Goal: Transaction & Acquisition: Purchase product/service

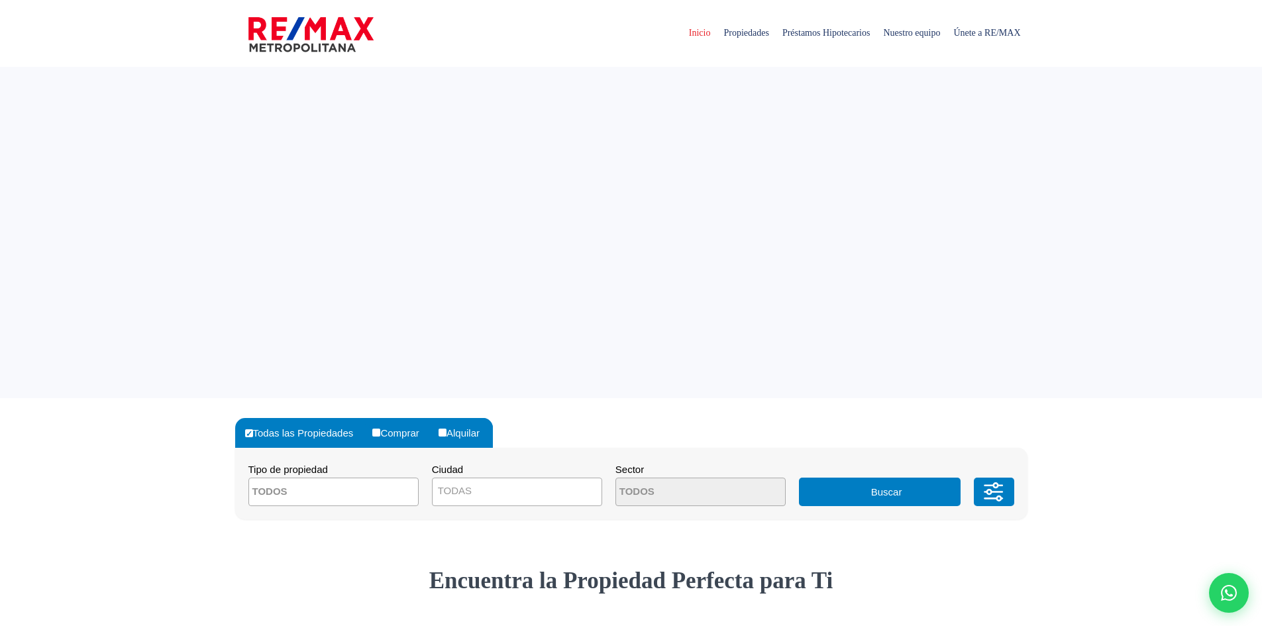
select select
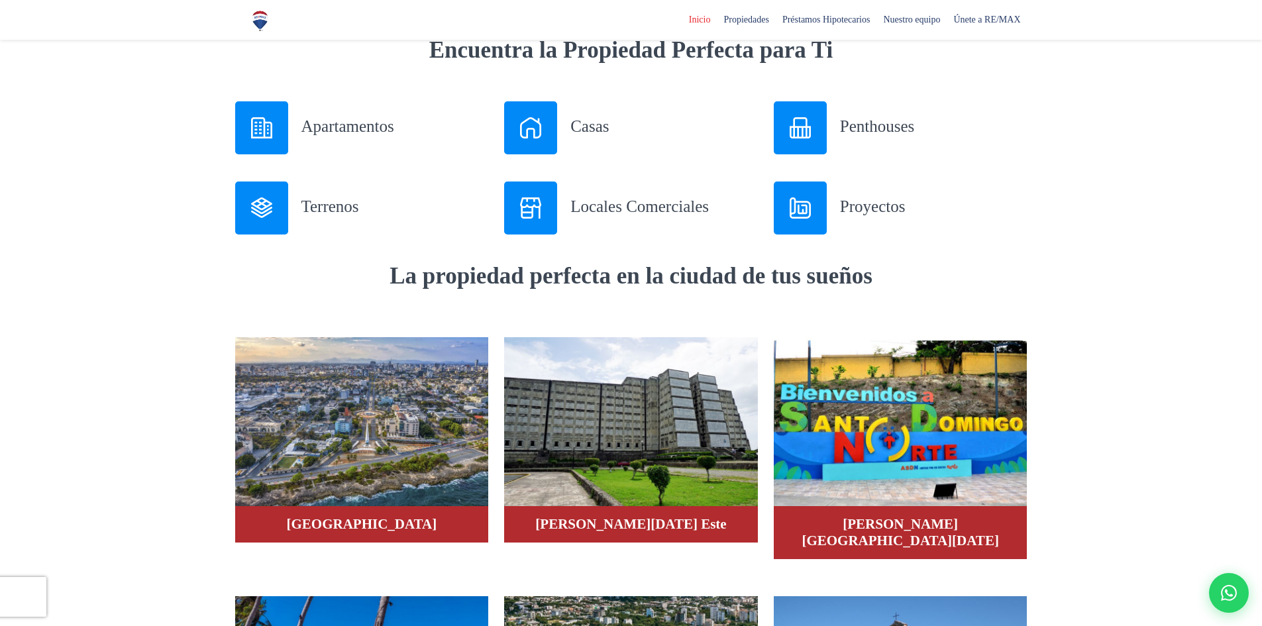
scroll to position [662, 0]
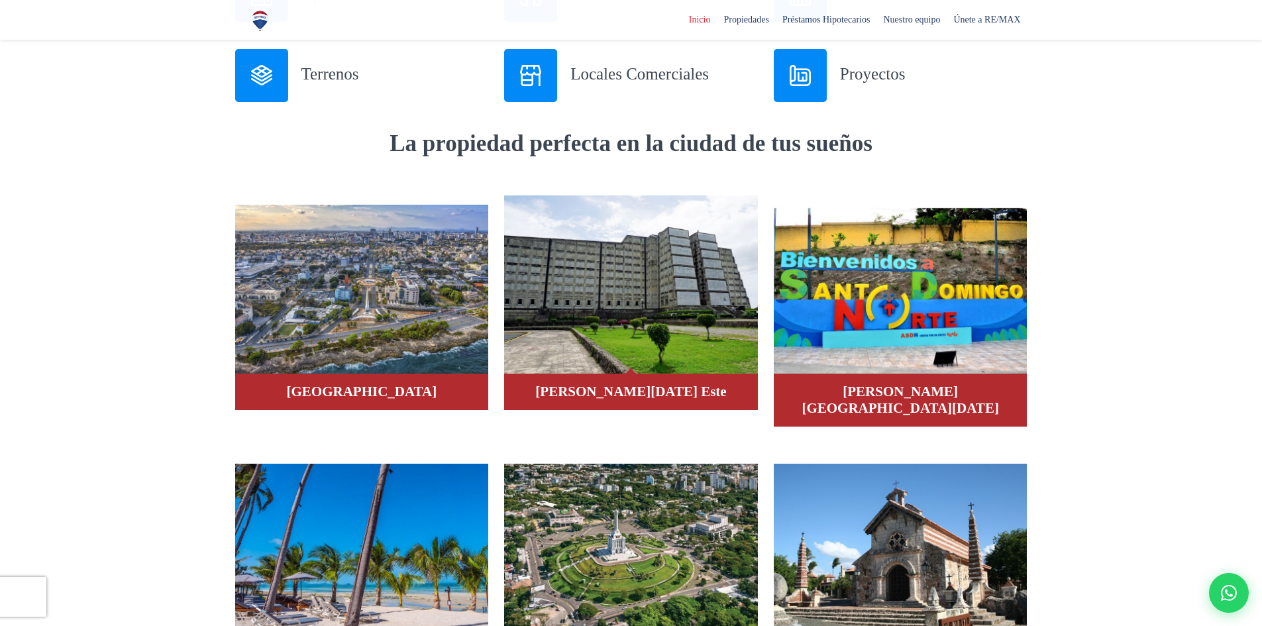
click at [585, 314] on img at bounding box center [631, 284] width 254 height 179
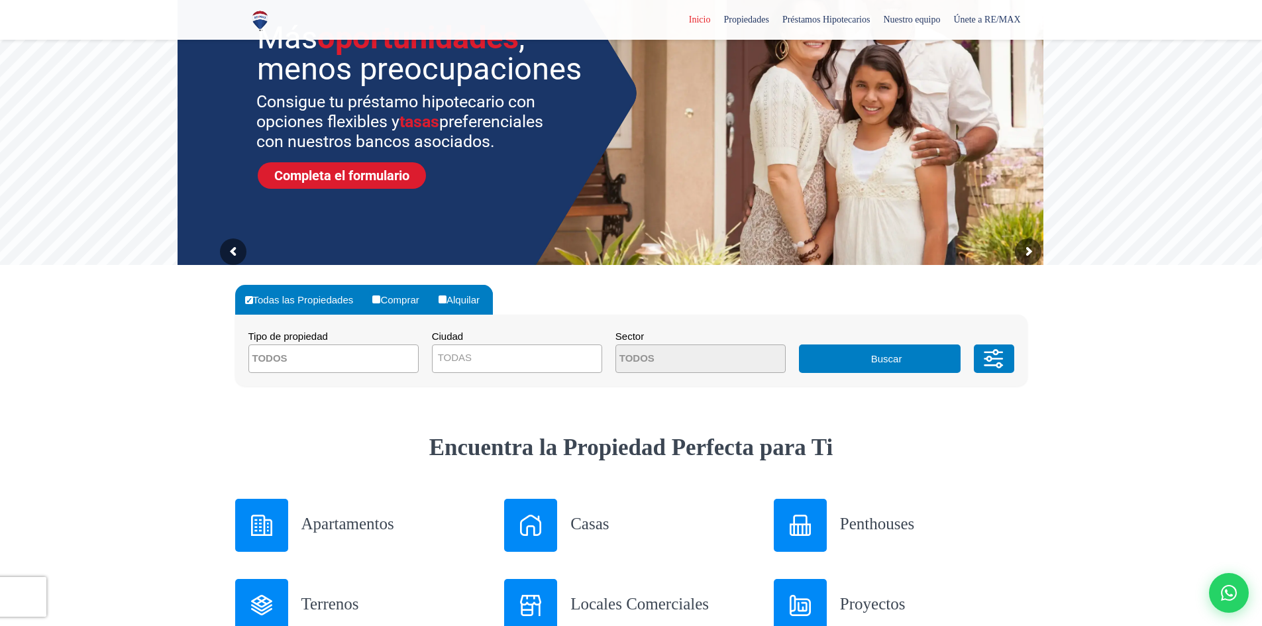
scroll to position [397, 0]
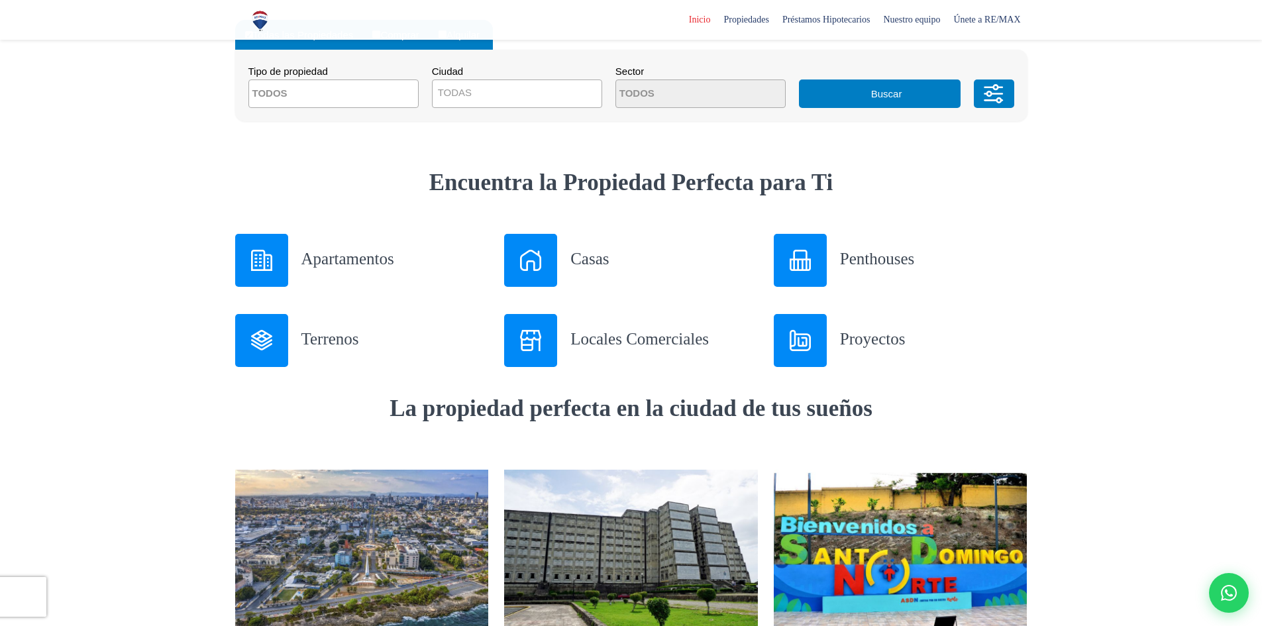
click at [255, 347] on img at bounding box center [261, 340] width 21 height 21
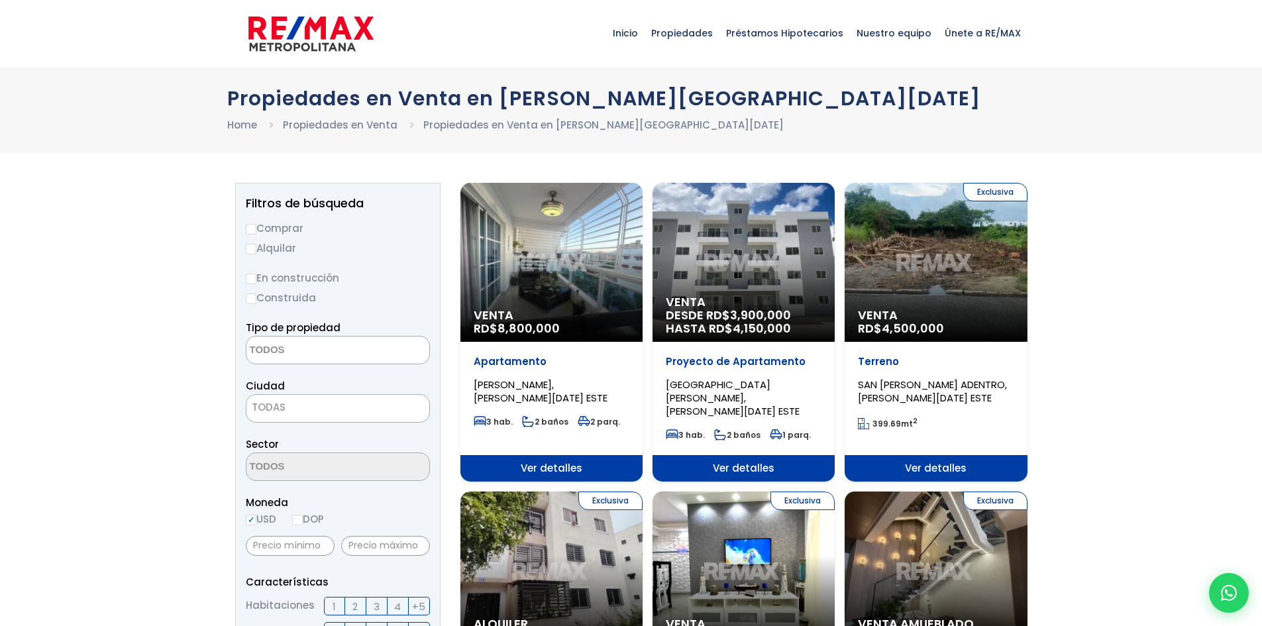
select select
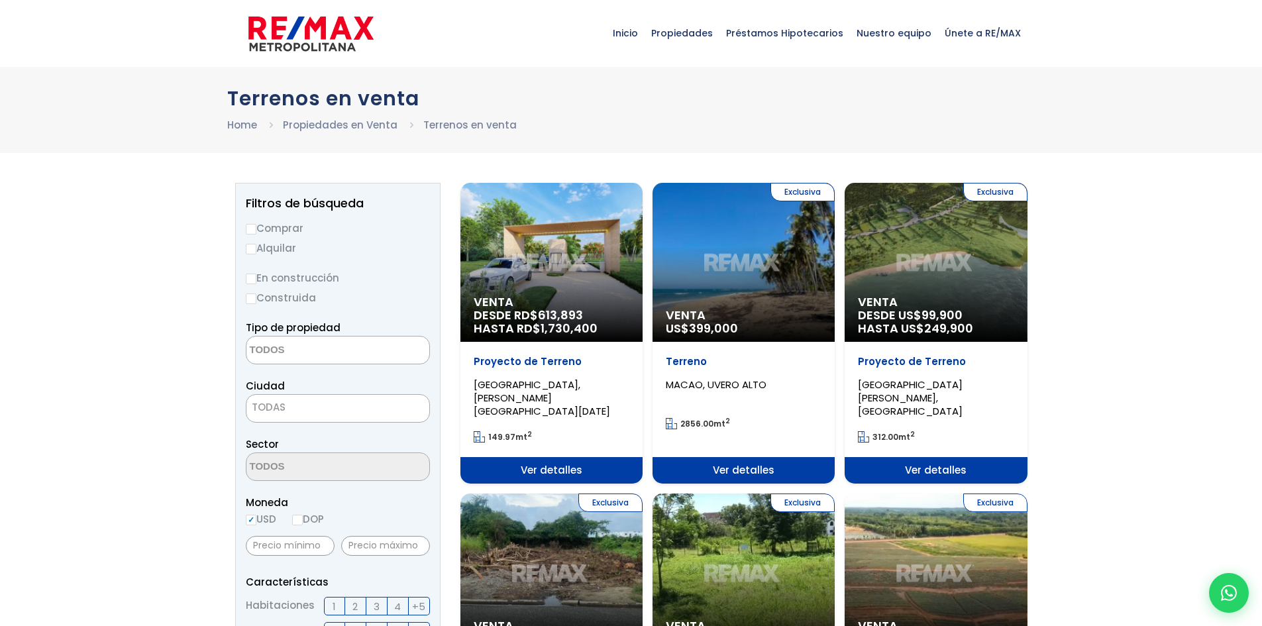
select select
click at [318, 353] on textarea "Search" at bounding box center [310, 350] width 128 height 28
click at [403, 287] on div "En construcción Construida" at bounding box center [338, 288] width 184 height 36
click at [334, 347] on textarea "Search" at bounding box center [310, 350] width 128 height 28
type textarea "te"
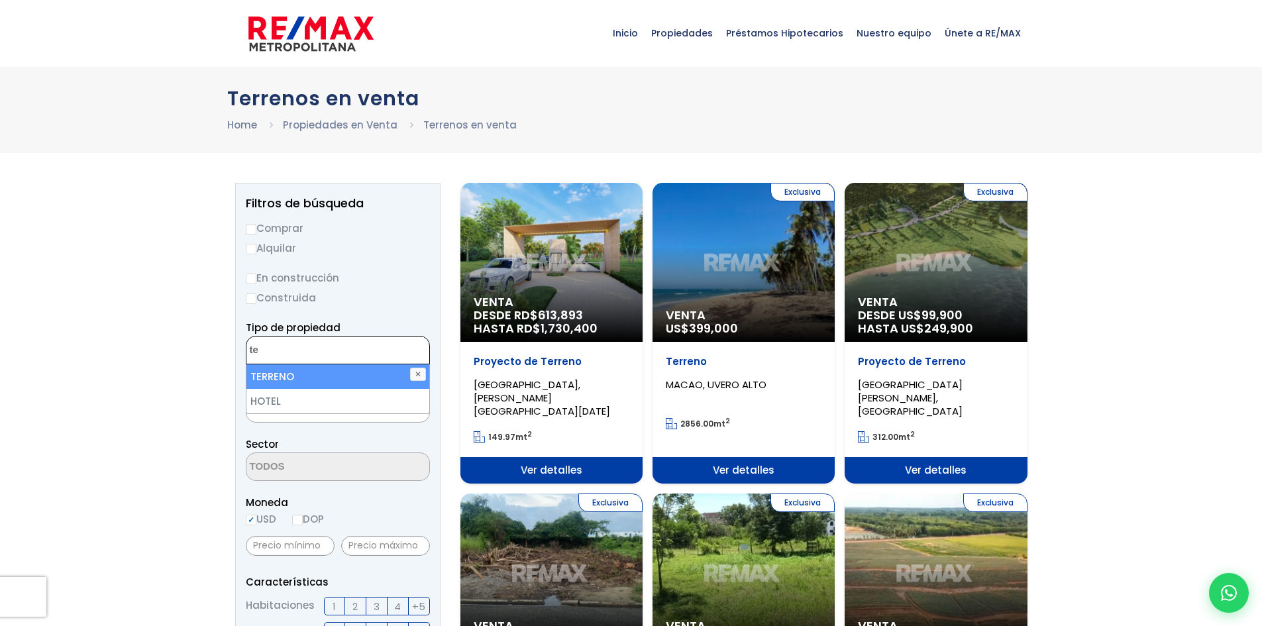
click at [292, 368] on li "TERRENO" at bounding box center [337, 376] width 183 height 25
select select "land"
click at [316, 405] on span "TODAS" at bounding box center [337, 407] width 183 height 19
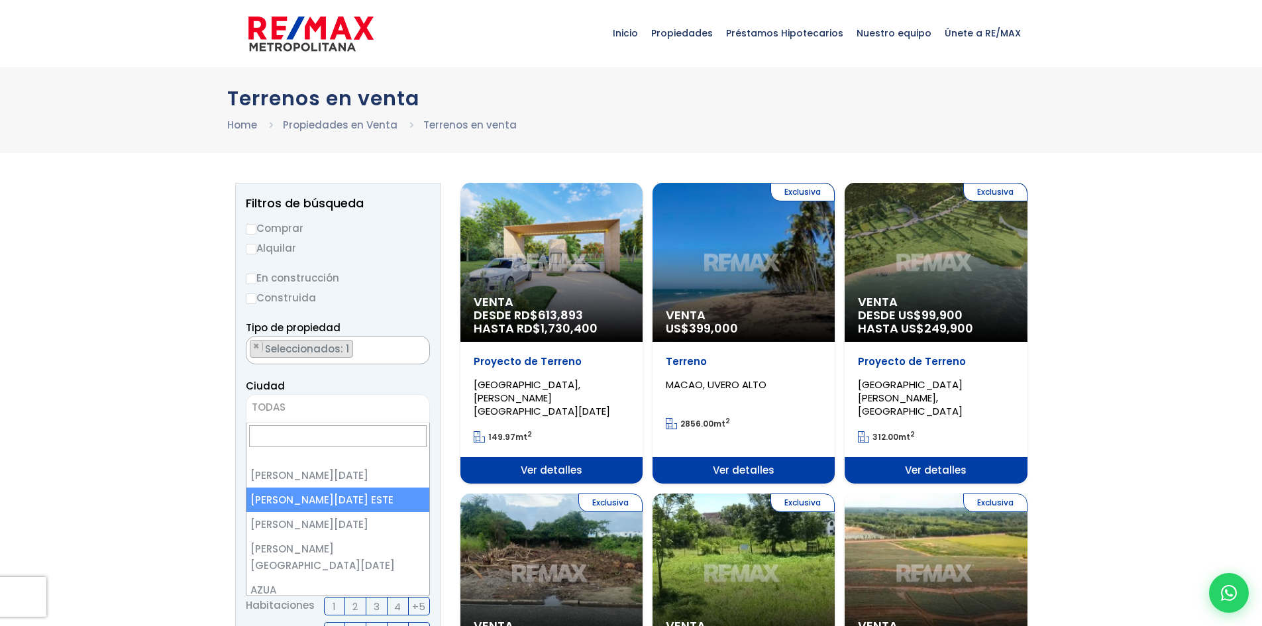
select select "148"
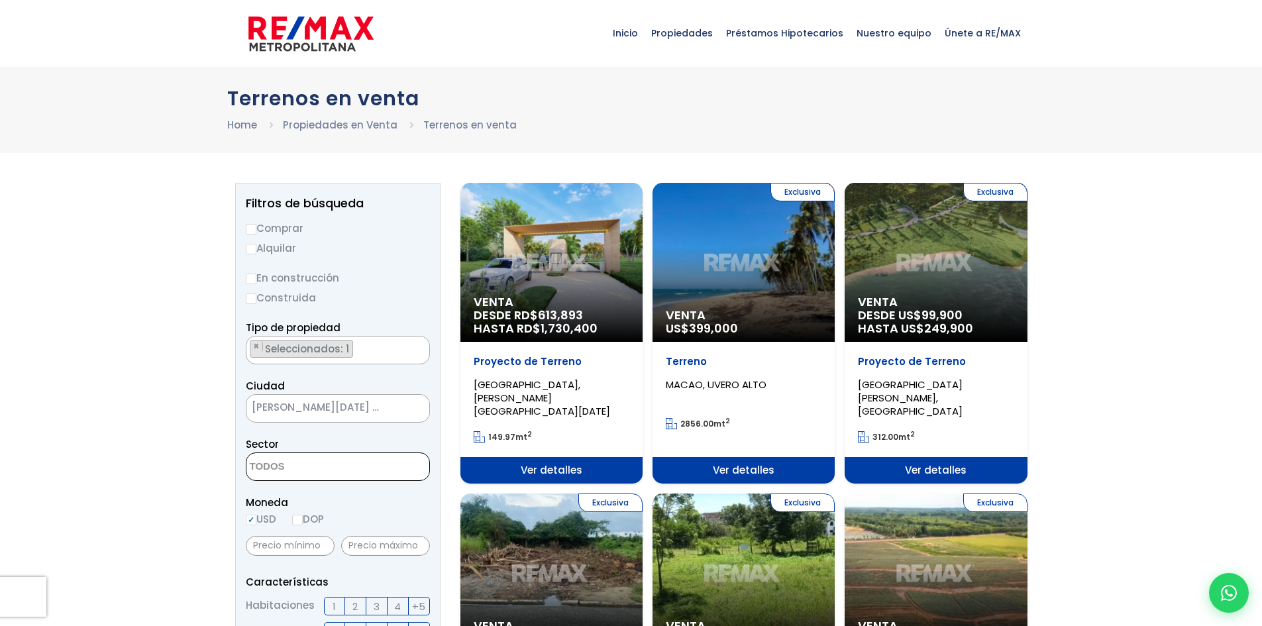
click at [350, 468] on textarea "Search" at bounding box center [310, 467] width 128 height 28
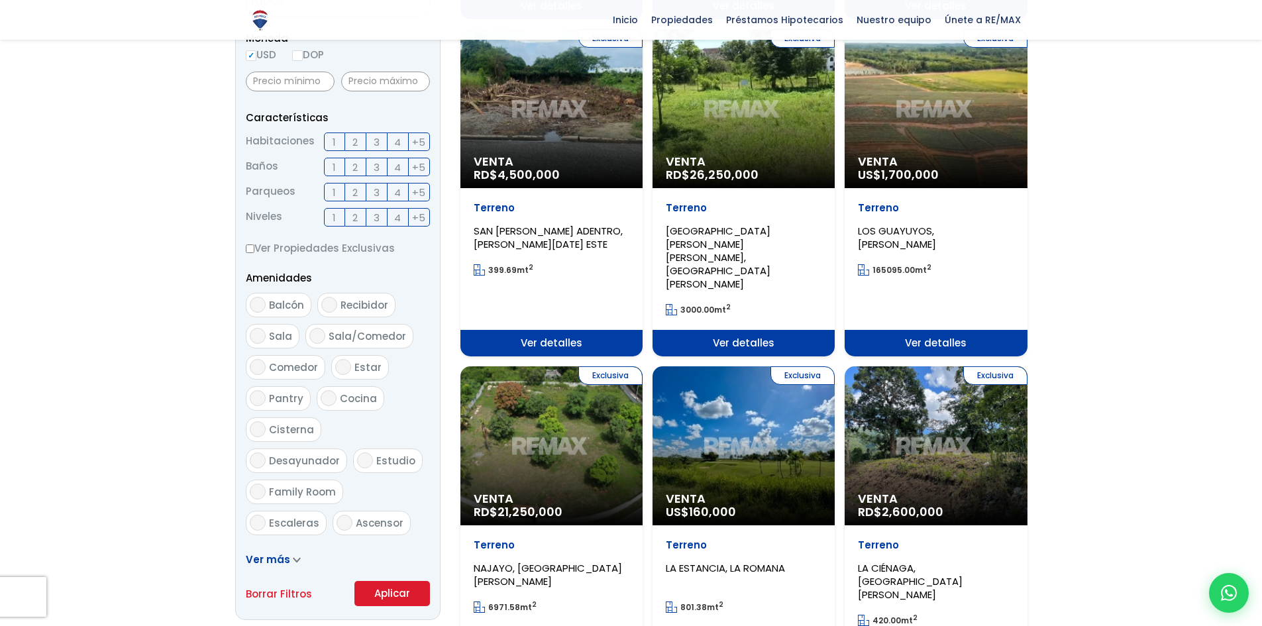
scroll to position [596, 0]
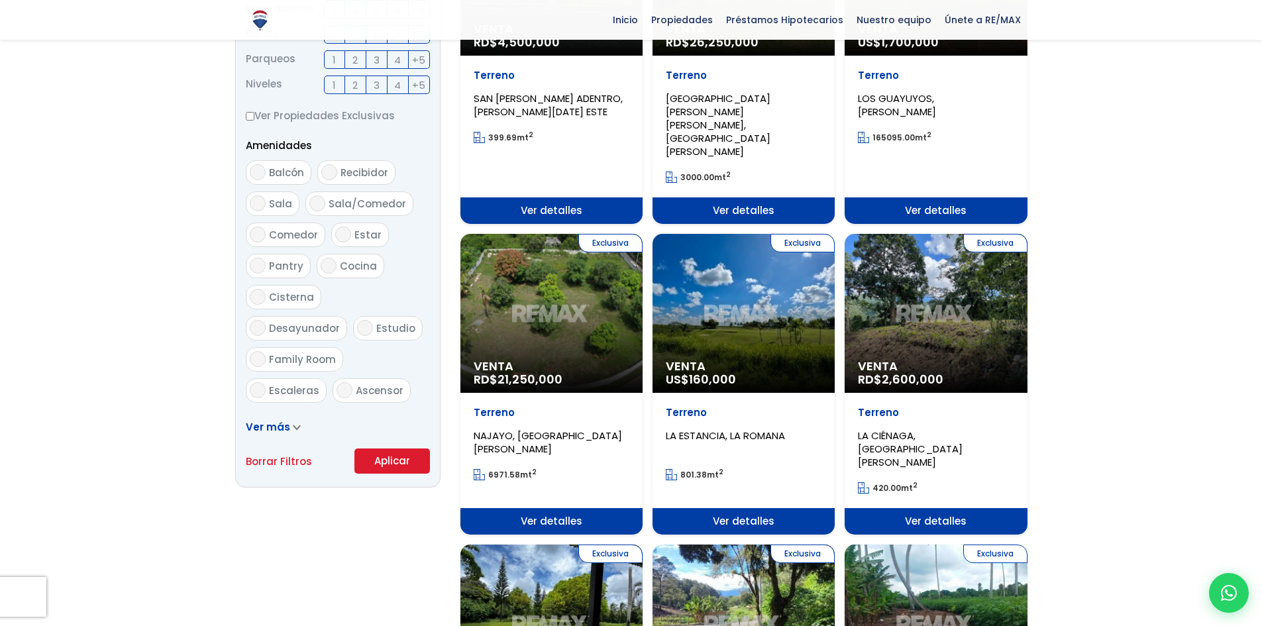
click at [391, 456] on button "Aplicar" at bounding box center [391, 460] width 75 height 25
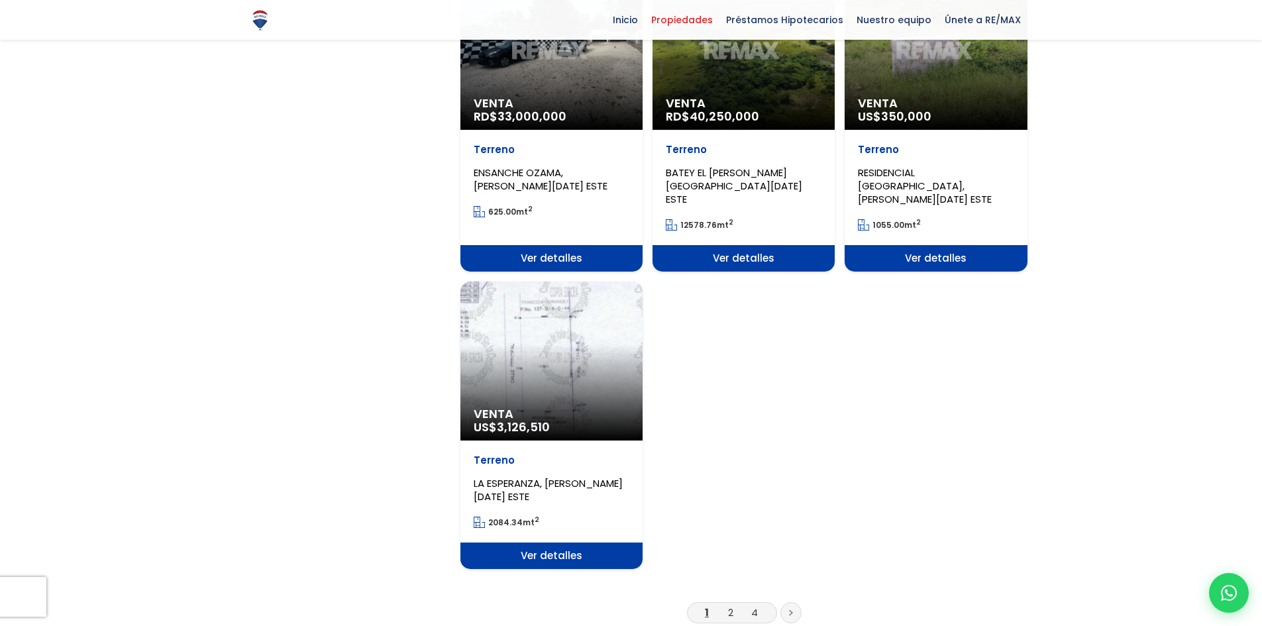
scroll to position [1589, 0]
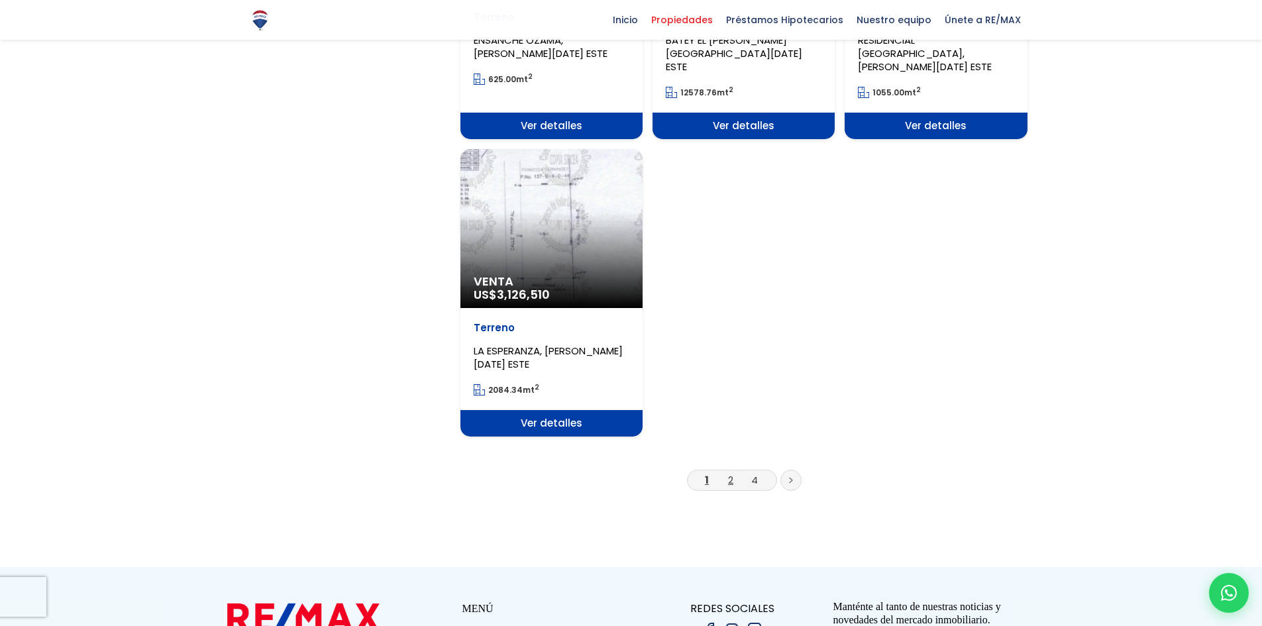
click at [731, 473] on link "2" at bounding box center [730, 480] width 5 height 14
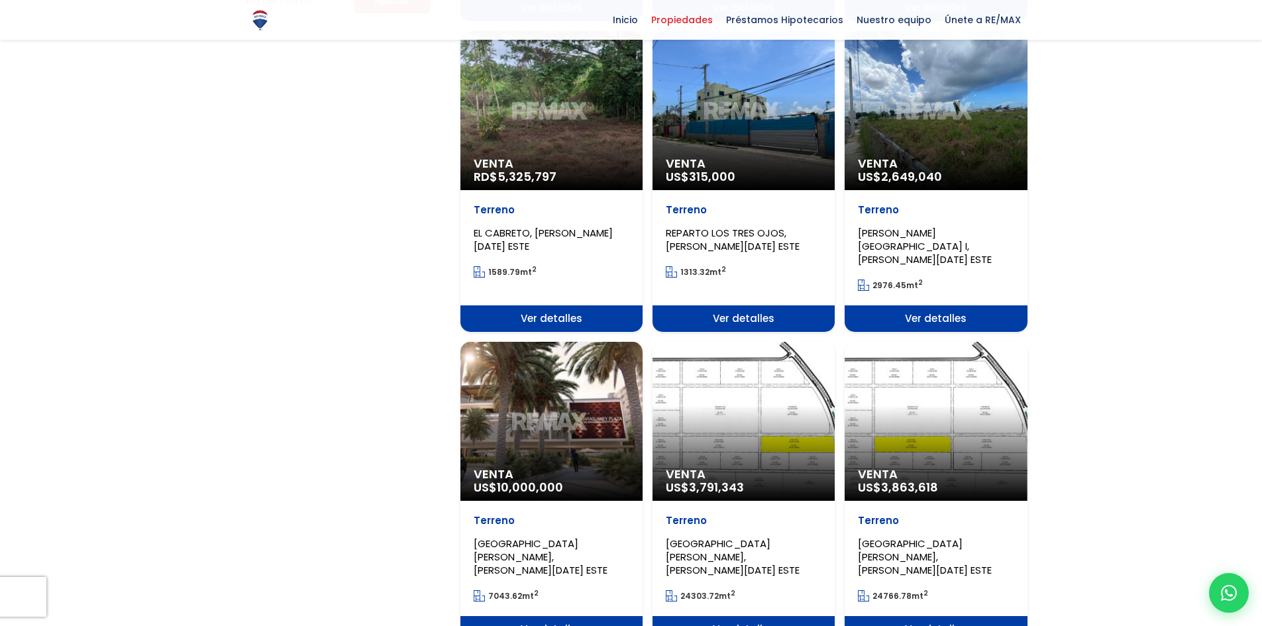
scroll to position [861, 0]
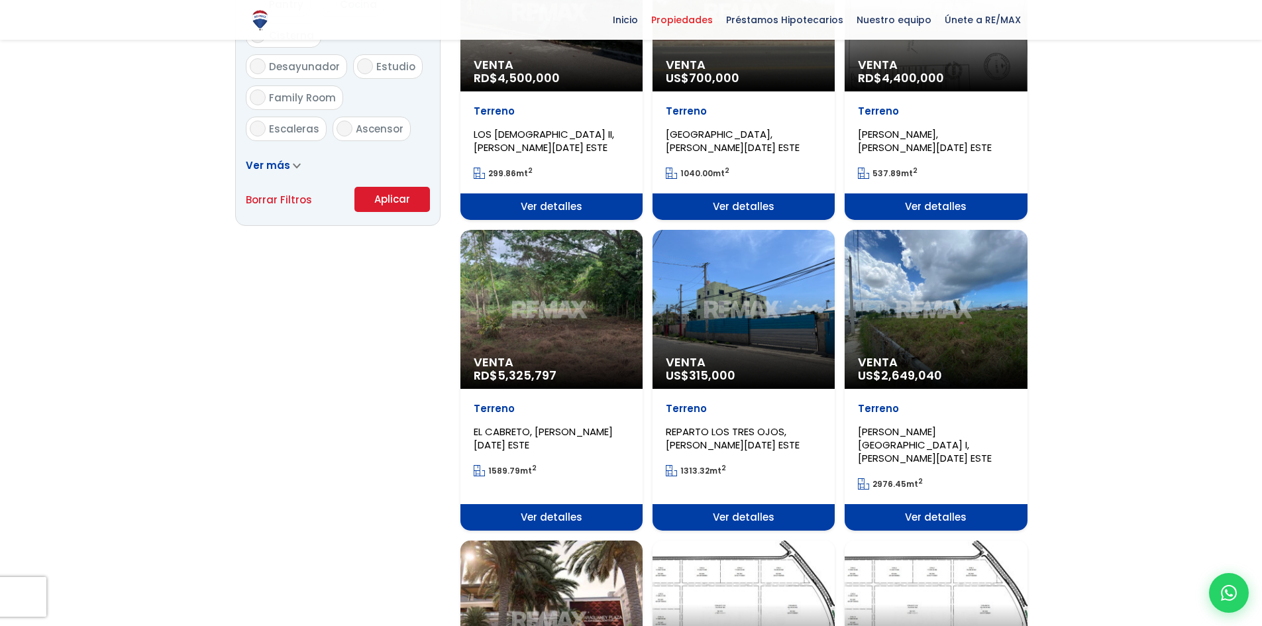
click at [963, 356] on span "Venta" at bounding box center [936, 362] width 156 height 13
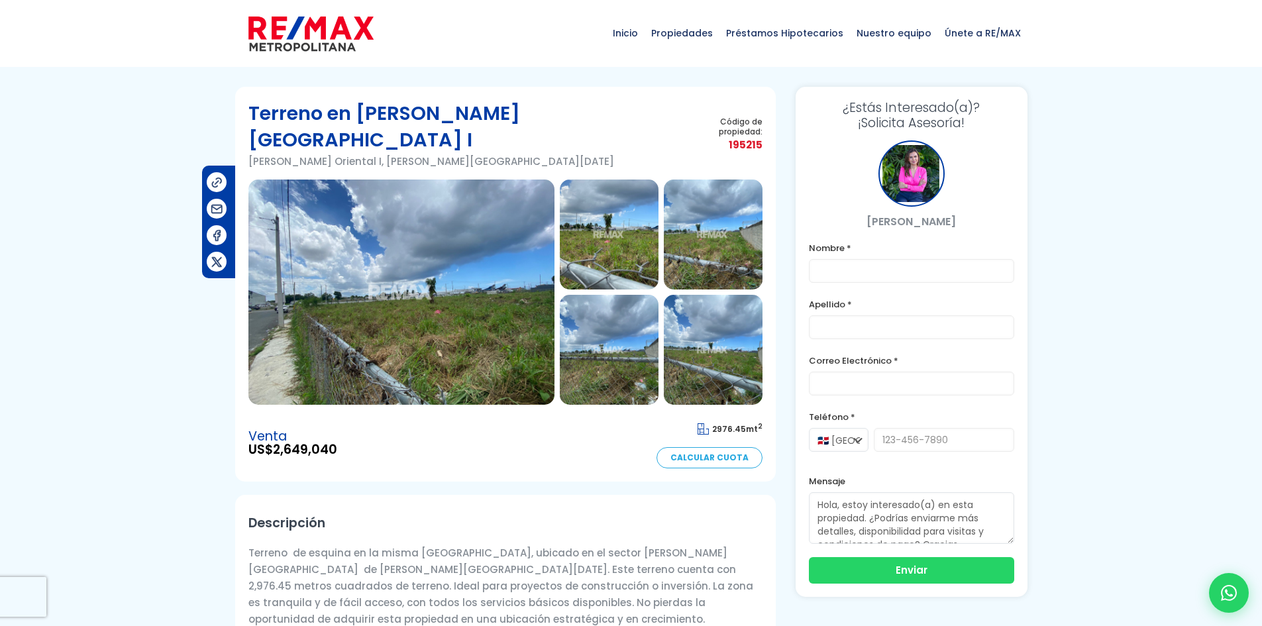
click at [428, 266] on img at bounding box center [401, 291] width 306 height 225
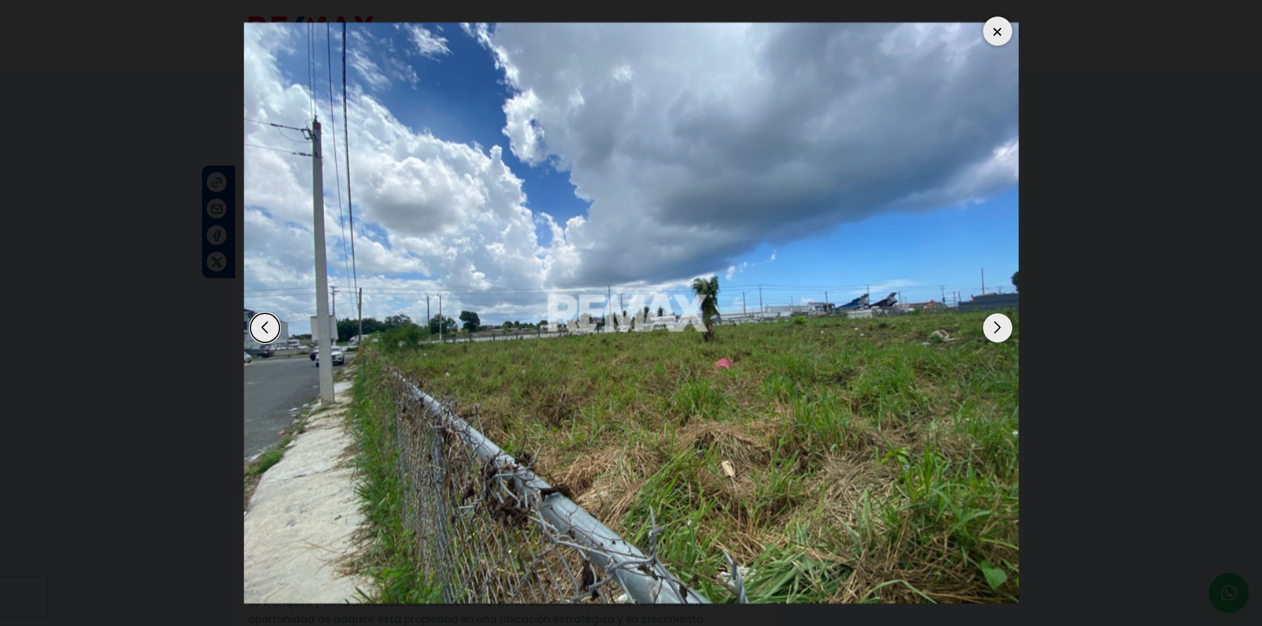
click at [995, 329] on div "Next slide" at bounding box center [997, 327] width 29 height 29
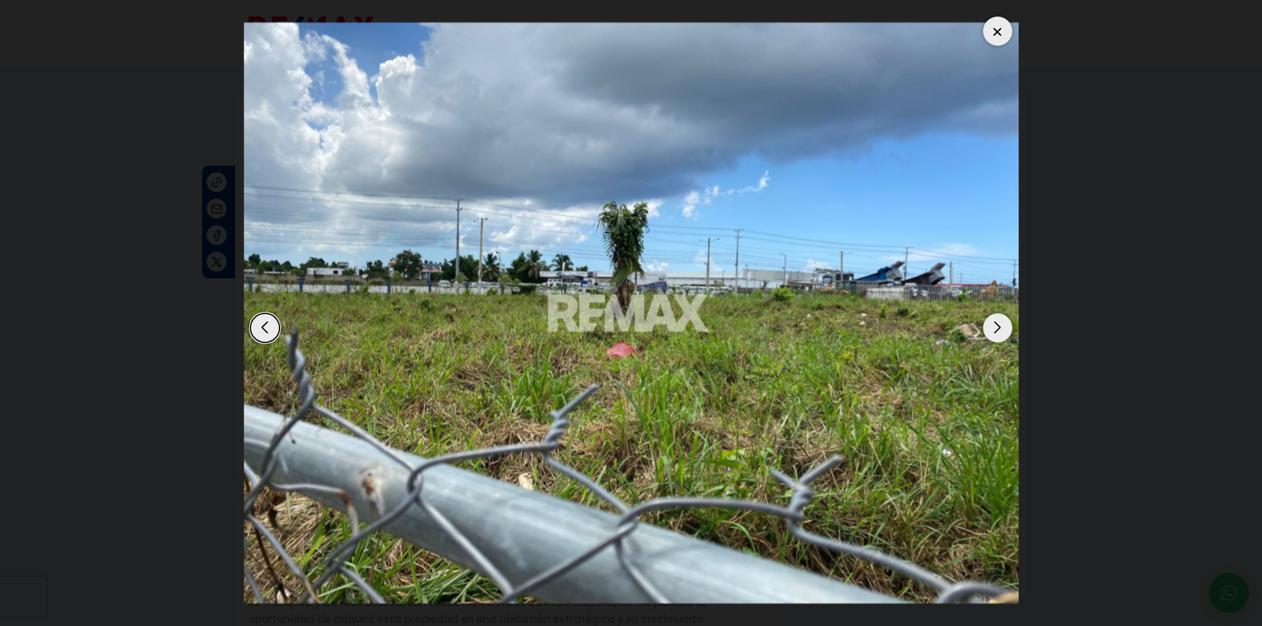
click at [995, 329] on div "Next slide" at bounding box center [997, 327] width 29 height 29
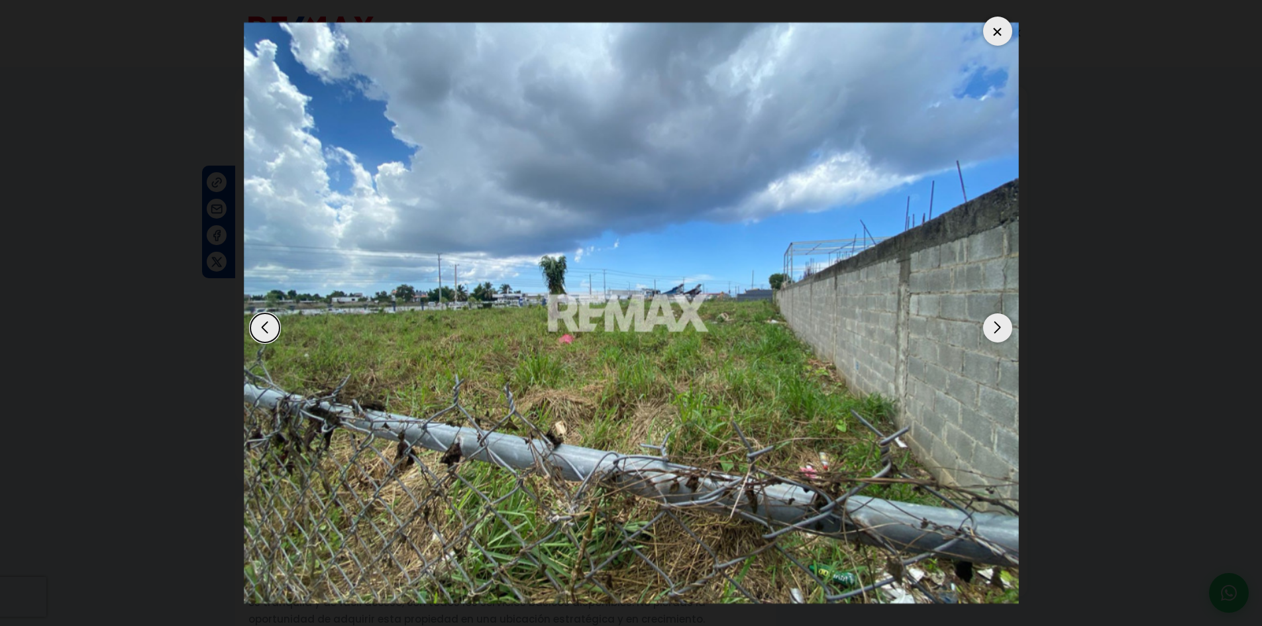
click at [995, 329] on div "Next slide" at bounding box center [997, 327] width 29 height 29
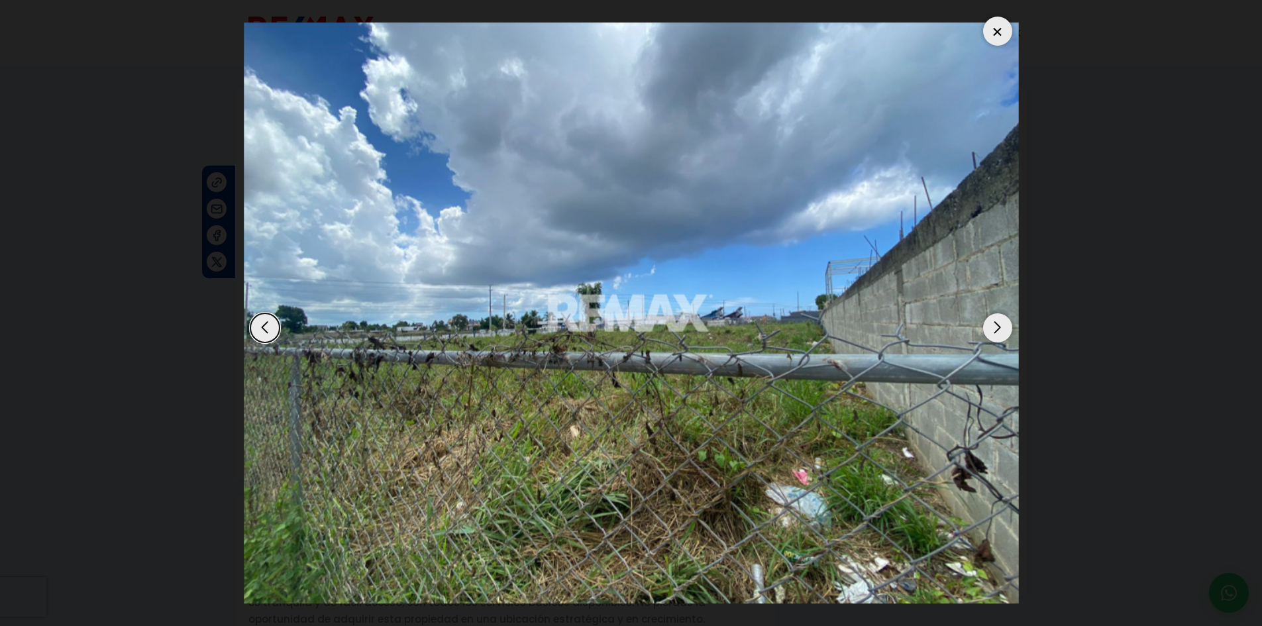
click at [995, 329] on div "Next slide" at bounding box center [997, 327] width 29 height 29
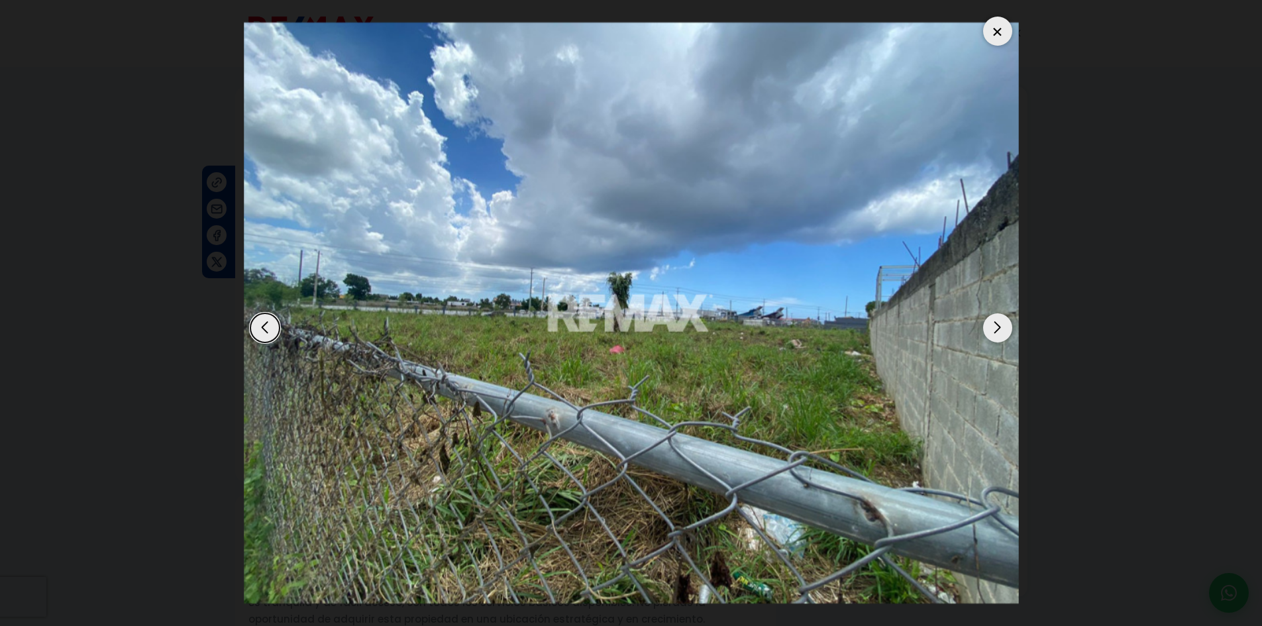
click at [995, 32] on div at bounding box center [997, 31] width 29 height 29
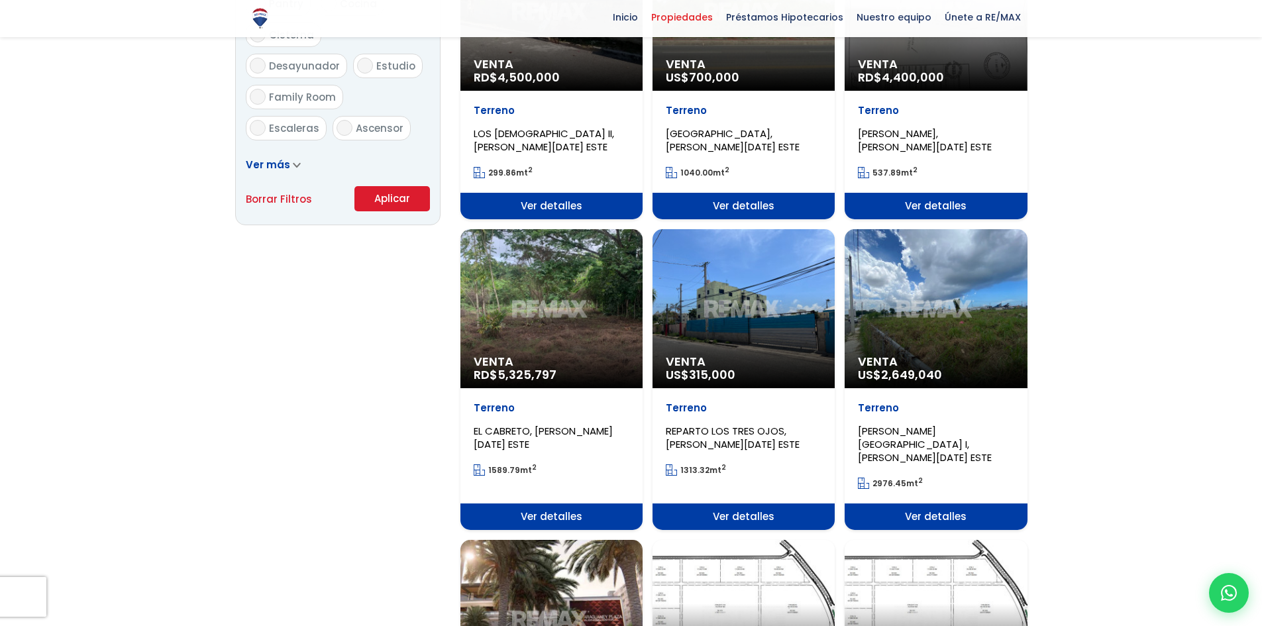
scroll to position [861, 0]
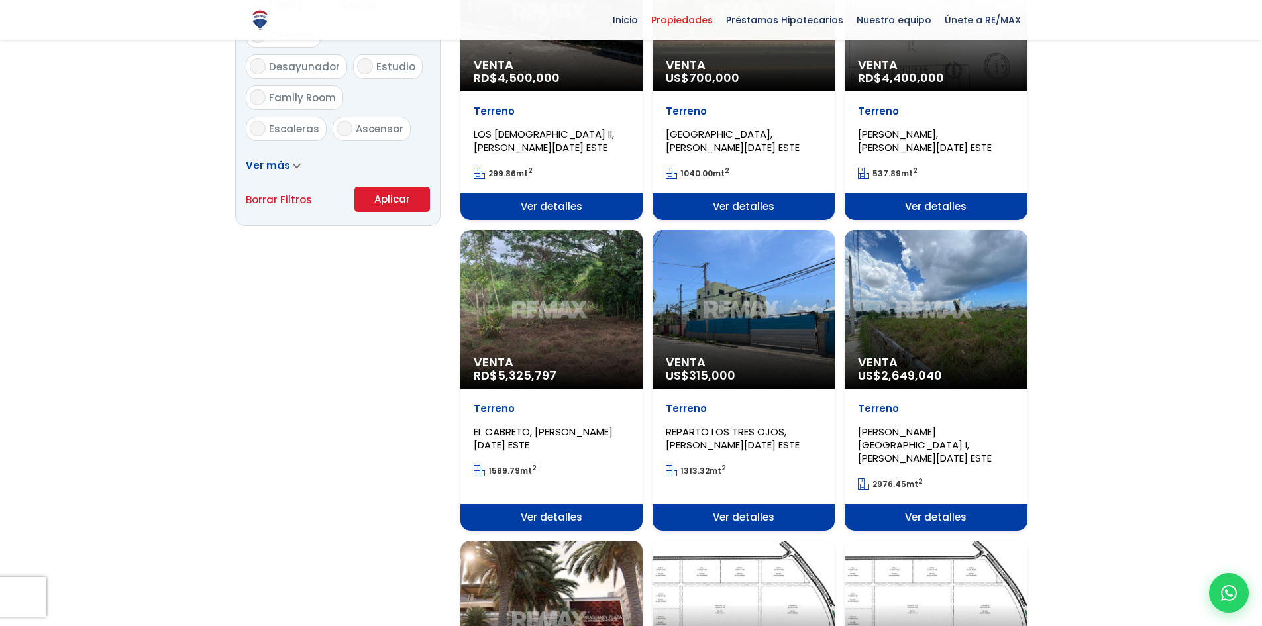
click at [772, 363] on p "Venta US$ 315,000" at bounding box center [744, 369] width 156 height 26
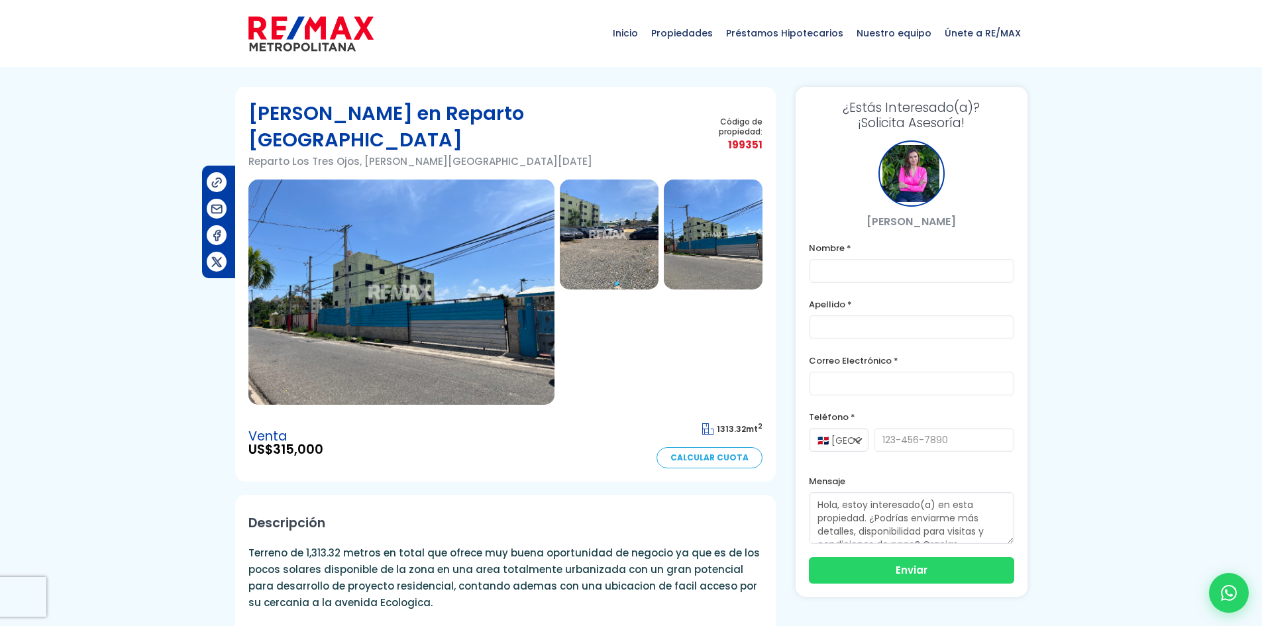
click at [355, 240] on img at bounding box center [401, 291] width 306 height 225
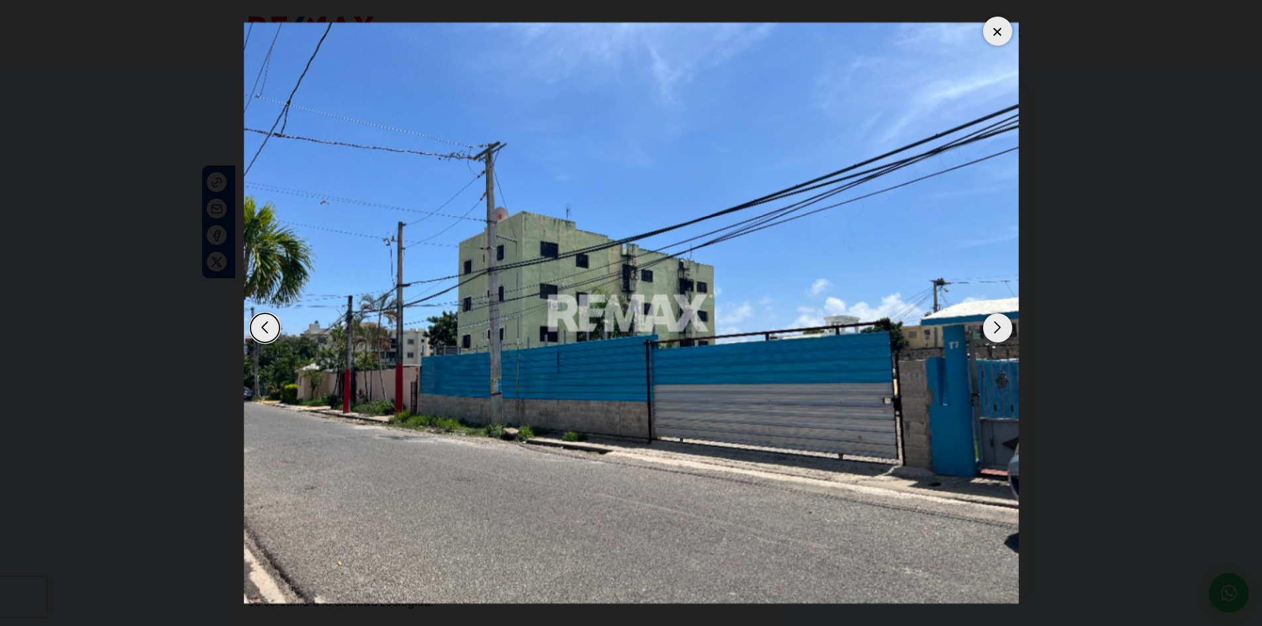
click at [1001, 332] on div "Next slide" at bounding box center [997, 327] width 29 height 29
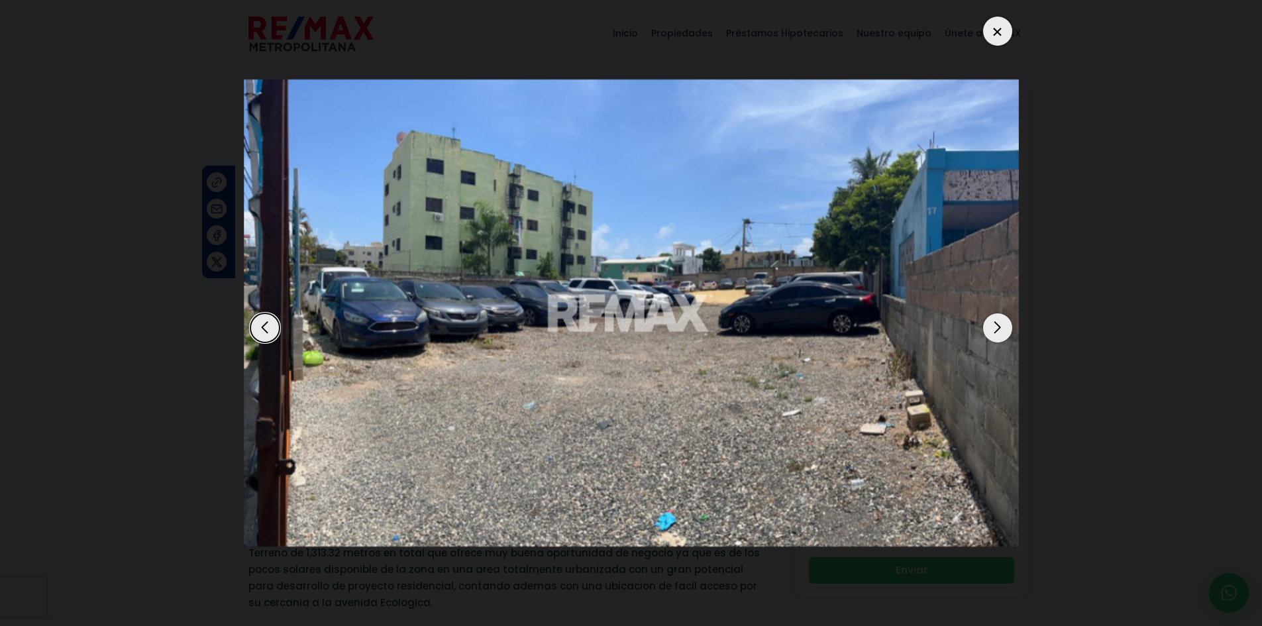
click at [996, 38] on div at bounding box center [997, 31] width 29 height 29
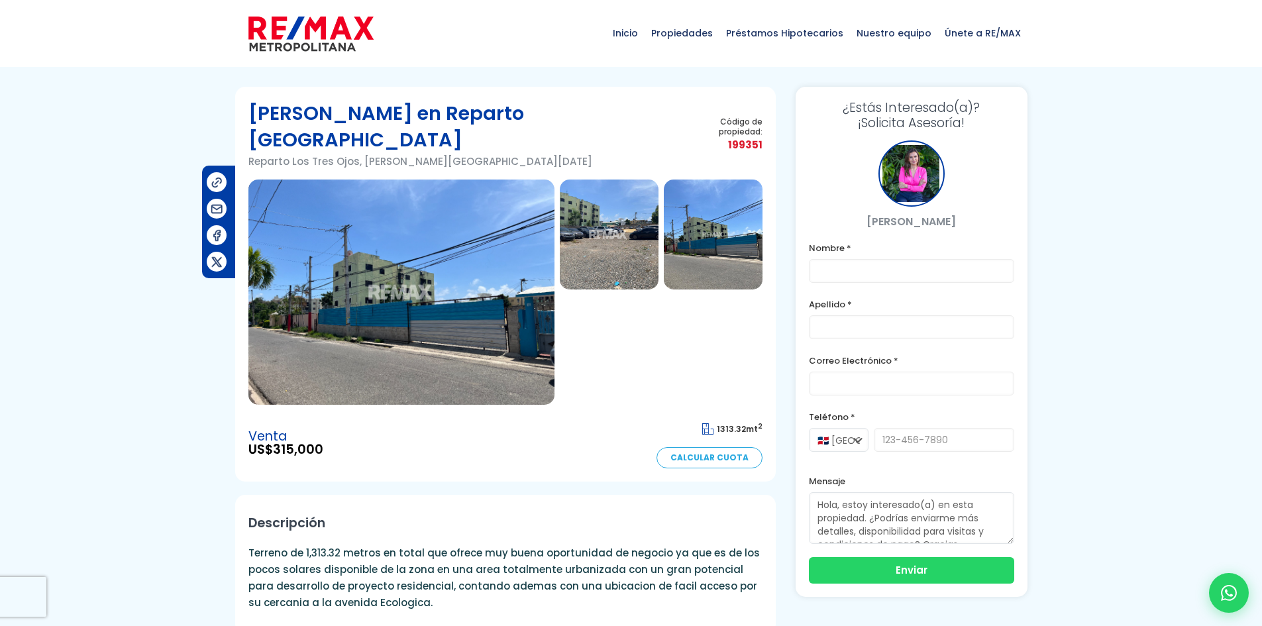
drag, startPoint x: 395, startPoint y: 114, endPoint x: 582, endPoint y: 109, distance: 187.5
click at [582, 109] on div "Terreno en Reparto Los Tres Ojos Reparto [GEOGRAPHIC_DATA], [PERSON_NAME][GEOGR…" at bounding box center [505, 139] width 514 height 79
copy h1 "Reparto Los Tres Ojos"
